Goal: Transaction & Acquisition: Purchase product/service

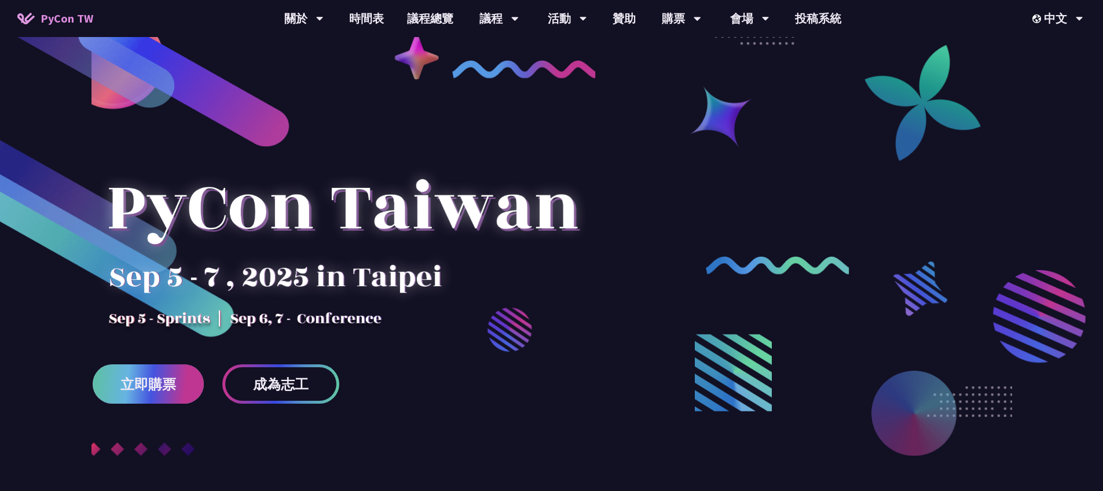
click at [144, 402] on link "立即購票" at bounding box center [148, 384] width 111 height 39
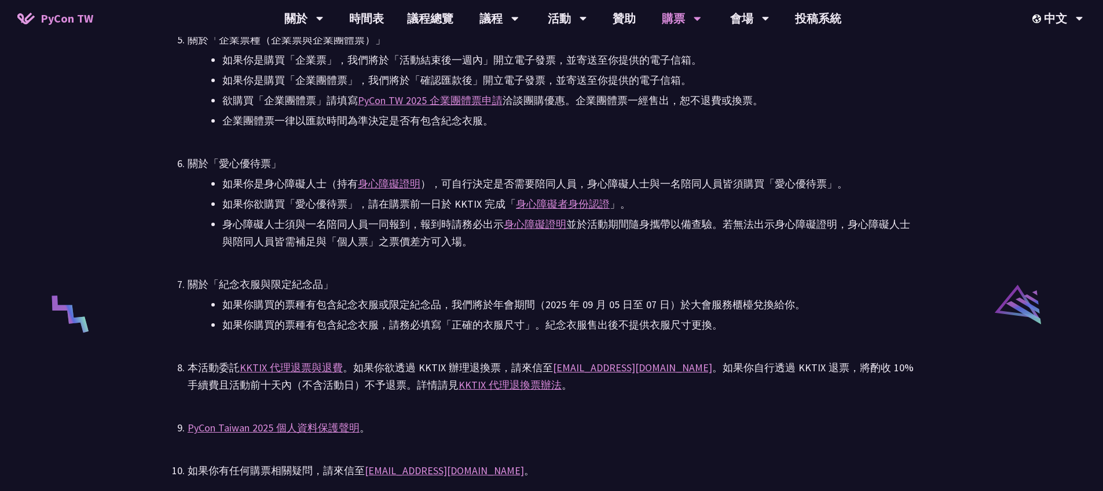
scroll to position [1700, 0]
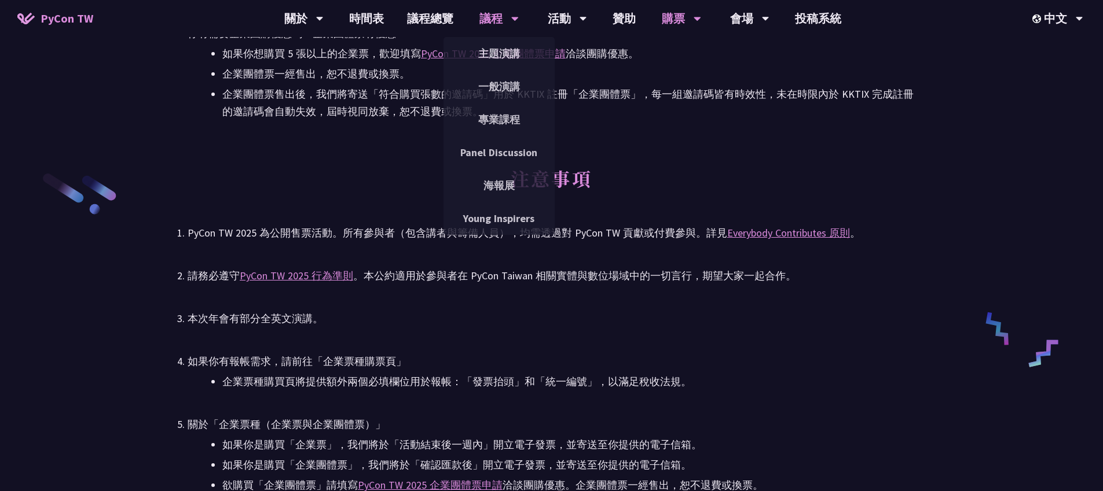
click at [324, 13] on div "議程" at bounding box center [303, 18] width 39 height 37
click at [498, 49] on link "主題演講" at bounding box center [498, 53] width 111 height 27
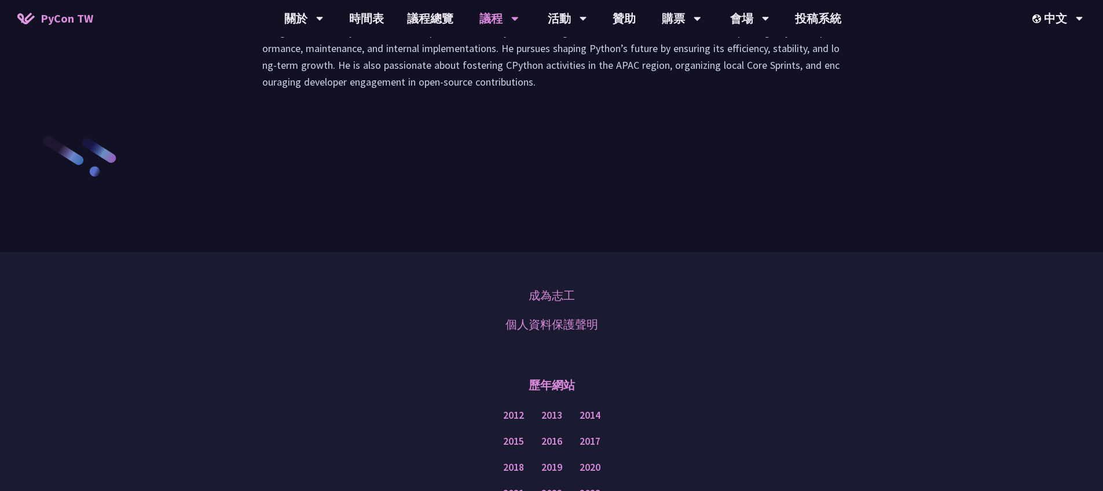
scroll to position [1718, 0]
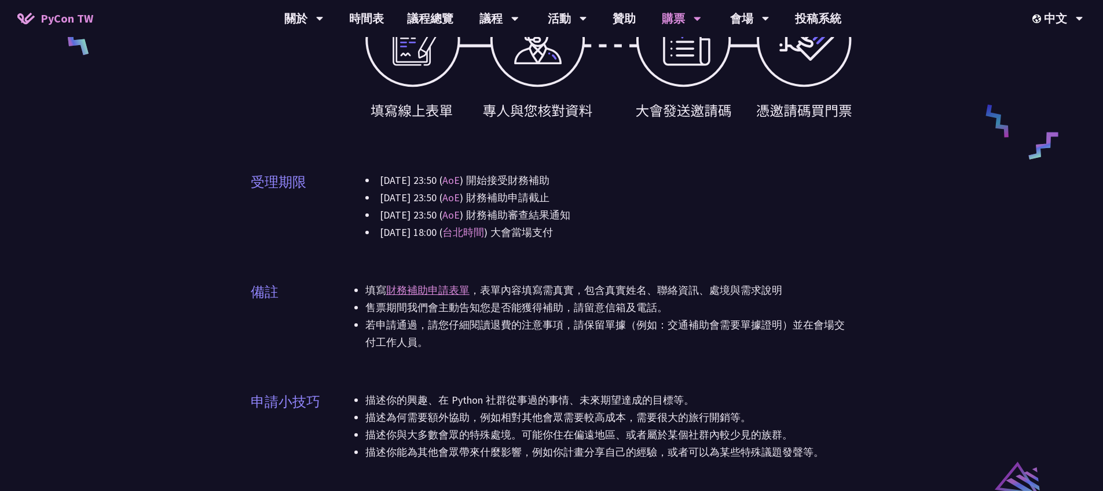
scroll to position [546, 0]
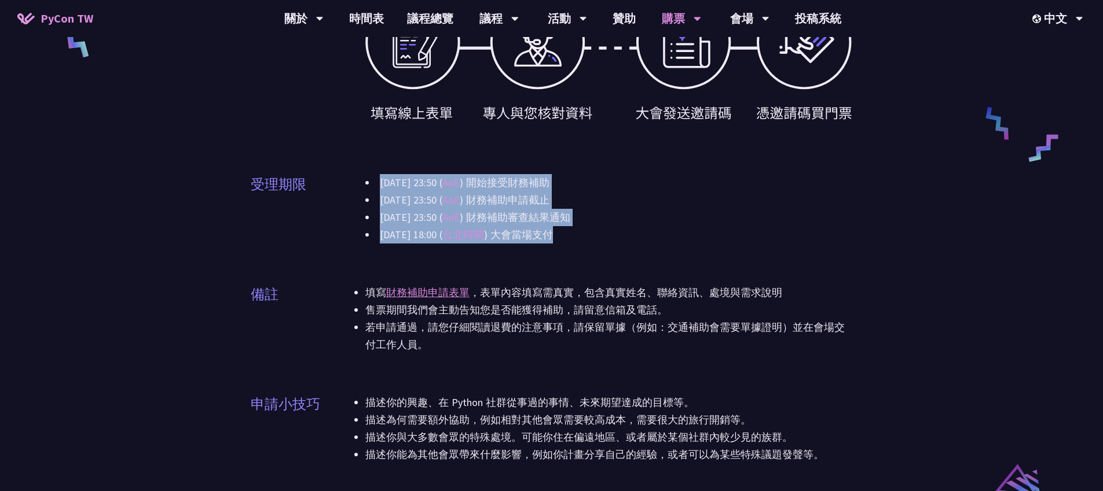
drag, startPoint x: 524, startPoint y: 170, endPoint x: 606, endPoint y: 246, distance: 111.0
click at [606, 246] on div "申請資格 只要你有需要都可以申請，我們盡力協助讓更多人能藉由補助參與會議。 補助項目 大會門票 差旅補助 境內交通：高鐵、台鐵 機票費用：飛機 (經濟艙) 住…" at bounding box center [552, 75] width 602 height 808
click at [620, 180] on li "2025-04-01 23:50 ( AoE ) 開始接受財務補助" at bounding box center [608, 182] width 487 height 17
drag, startPoint x: 606, startPoint y: 161, endPoint x: 631, endPoint y: 241, distance: 83.8
click at [631, 241] on div "申請資格 只要你有需要都可以申請，我們盡力協助讓更多人能藉由補助參與會議。 補助項目 大會門票 差旅補助 境內交通：高鐵、台鐵 機票費用：飛機 (經濟艙) 住…" at bounding box center [552, 75] width 602 height 808
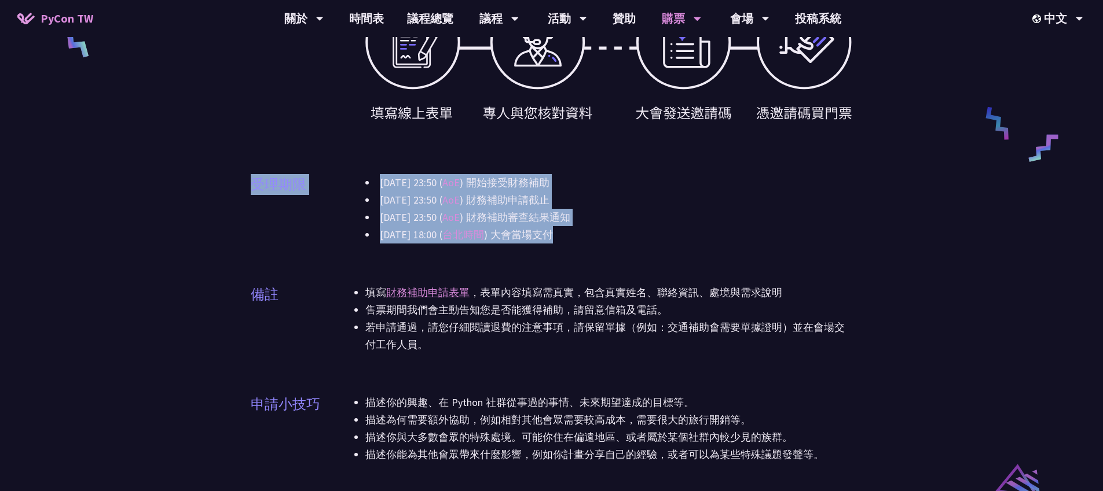
click at [636, 212] on li "2025-07-01 23:50 ( AoE ) 財務補助審查結果通知" at bounding box center [608, 217] width 487 height 17
drag, startPoint x: 578, startPoint y: 172, endPoint x: 572, endPoint y: 233, distance: 61.7
click at [572, 233] on div "申請資格 只要你有需要都可以申請，我們盡力協助讓更多人能藉由補助參與會議。 補助項目 大會門票 差旅補助 境內交通：高鐵、台鐵 機票費用：飛機 (經濟艙) 住…" at bounding box center [552, 75] width 602 height 808
click at [600, 201] on li "2025-06-20 23:50 ( AoE ) 財務補助申請截止" at bounding box center [608, 200] width 487 height 17
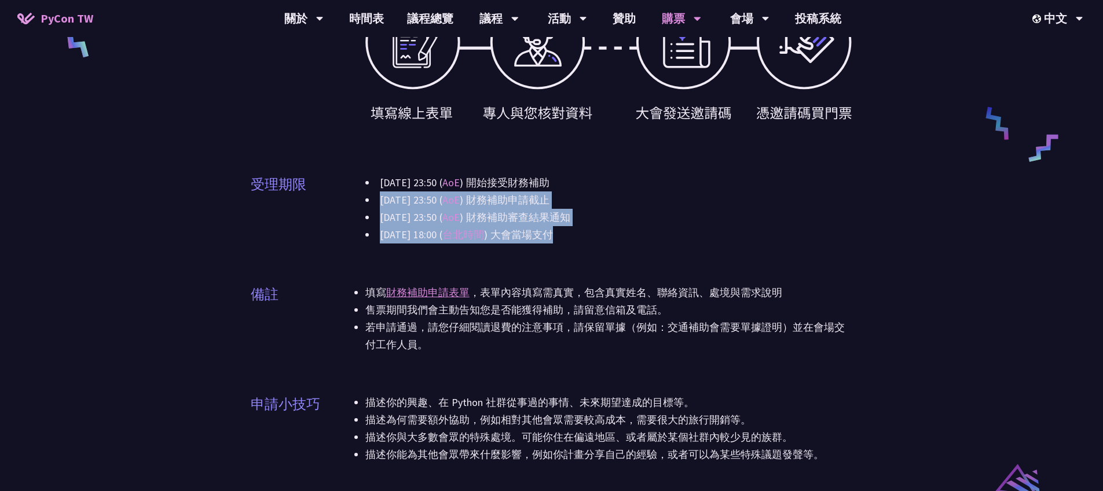
drag, startPoint x: 594, startPoint y: 180, endPoint x: 599, endPoint y: 228, distance: 48.3
click at [599, 228] on div "2025-04-01 23:50 ( AoE ) 開始接受財務補助 2025-06-20 23:50 ( AoE ) 財務補助申請截止 2025-07-01 …" at bounding box center [608, 208] width 487 height 69
click at [613, 217] on li "2025-07-01 23:50 ( AoE ) 財務補助審查結果通知" at bounding box center [608, 217] width 487 height 17
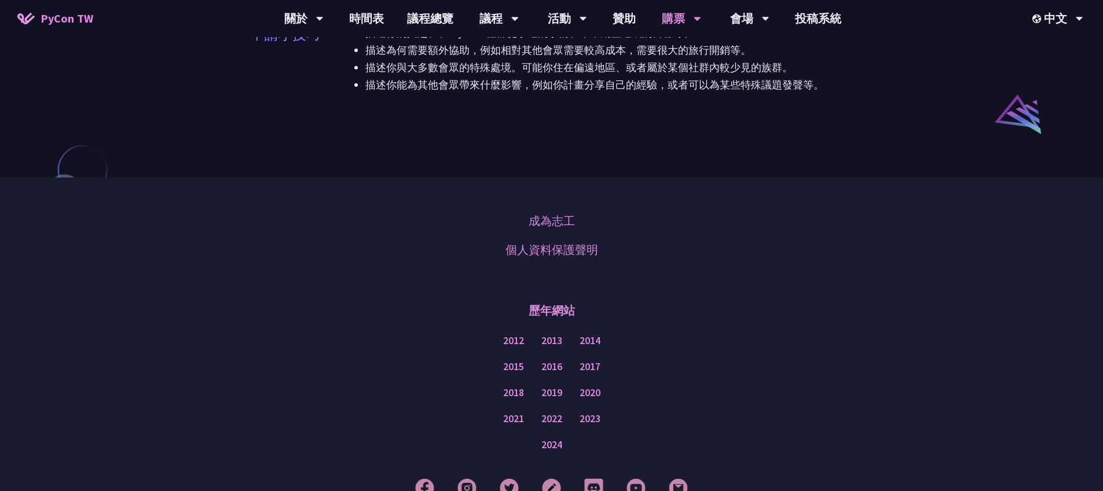
scroll to position [1004, 0]
